Goal: Task Accomplishment & Management: Manage account settings

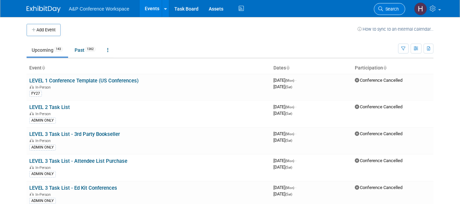
click at [391, 9] on span "Search" at bounding box center [391, 8] width 16 height 5
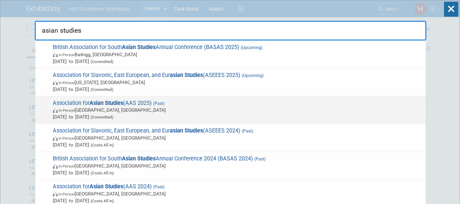
type input "asian studies"
click at [118, 101] on strong "Asian Studies" at bounding box center [106, 103] width 34 height 6
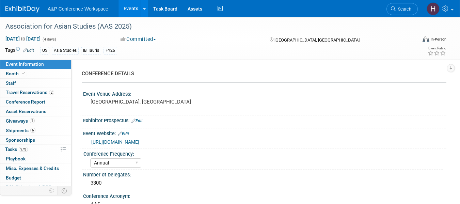
select select "Annual"
select select "Level 2"
select select "In-Person Booth"
select select "Asia Studies"
select select "Bloomsbury/Rowman & [PERSON_NAME]"
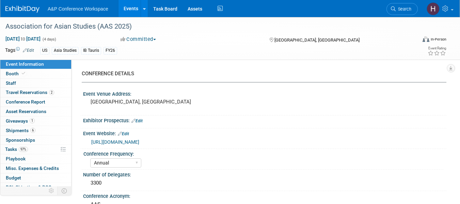
select select "[PERSON_NAME]"
select select "Networking/Commissioning"
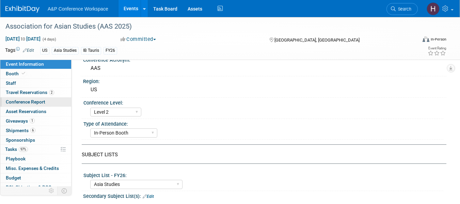
click at [25, 101] on span "Conference Report" at bounding box center [25, 101] width 39 height 5
select select "NO"
select select "YES"
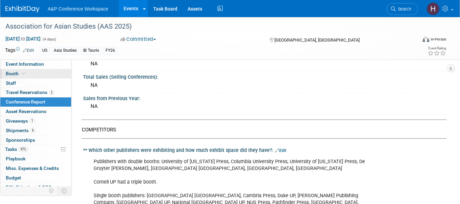
scroll to position [272, 0]
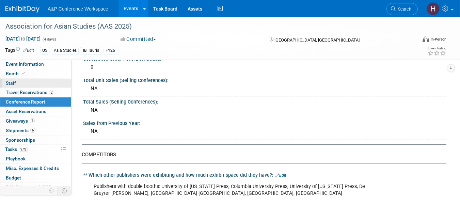
click at [17, 80] on link "0 Staff 0" at bounding box center [35, 83] width 71 height 9
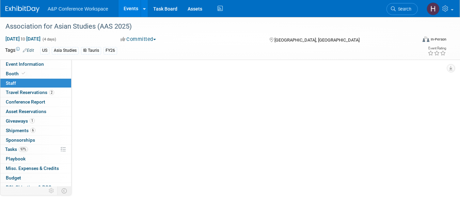
scroll to position [0, 0]
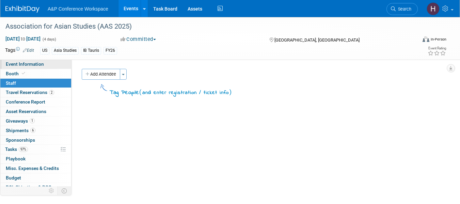
click at [34, 65] on span "Event Information" at bounding box center [25, 63] width 38 height 5
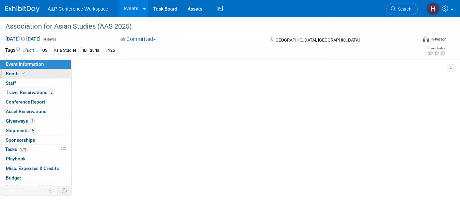
select select "Annual"
select select "Level 2"
select select "In-Person Booth"
select select "Asia Studies"
select select "Bloomsbury/Rowman & Littlefield"
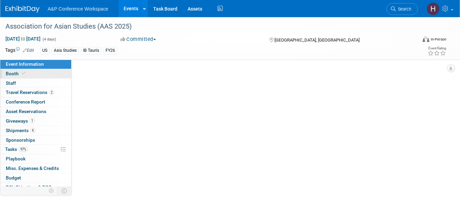
select select "Amanda Oney"
select select "Phoebe Murphy-Dunn"
select select "Maria Rohde"
select select "Networking/Commissioning"
